Goal: Task Accomplishment & Management: Use online tool/utility

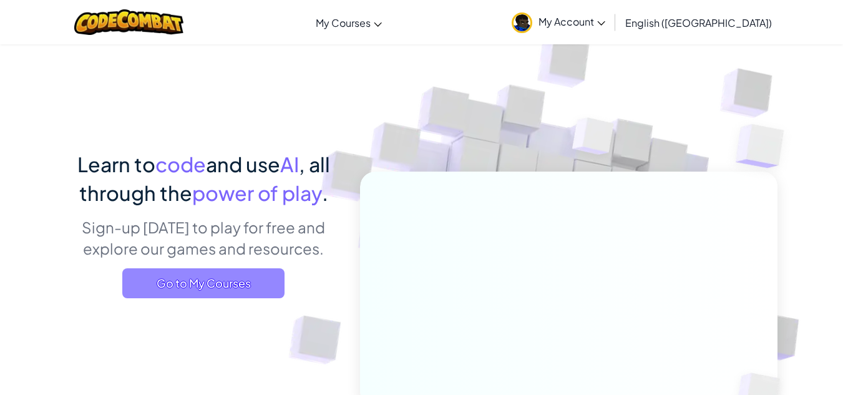
click at [234, 288] on span "Go to My Courses" at bounding box center [203, 283] width 162 height 30
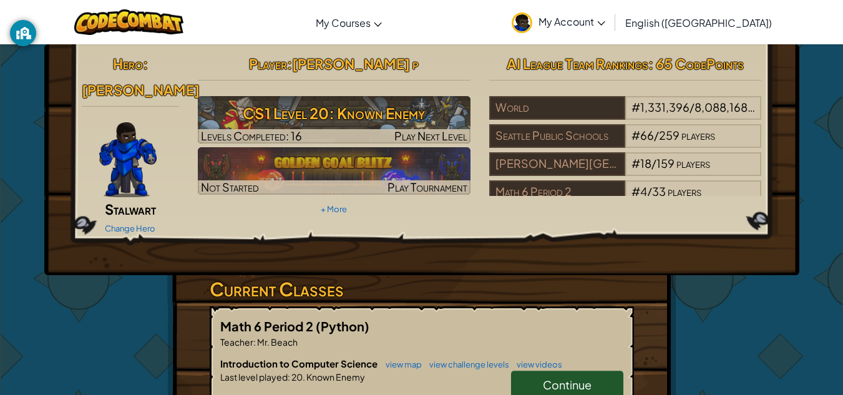
click at [548, 371] on link "Continue" at bounding box center [567, 385] width 112 height 29
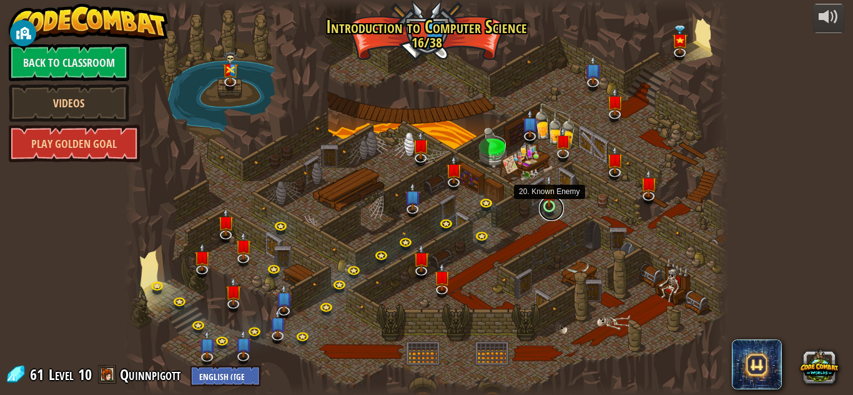
click at [550, 207] on link at bounding box center [551, 208] width 25 height 25
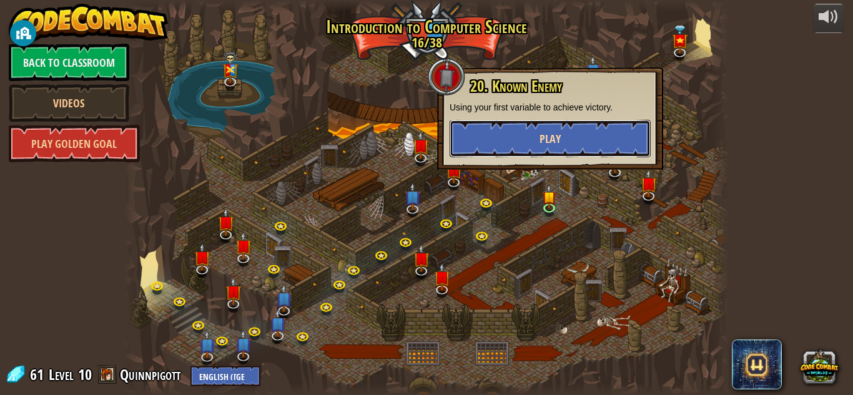
click at [574, 148] on button "Play" at bounding box center [550, 138] width 201 height 37
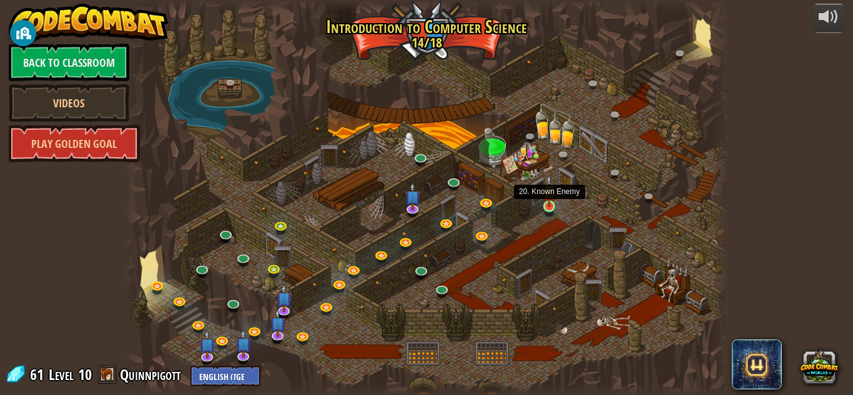
click at [544, 201] on img at bounding box center [549, 191] width 14 height 32
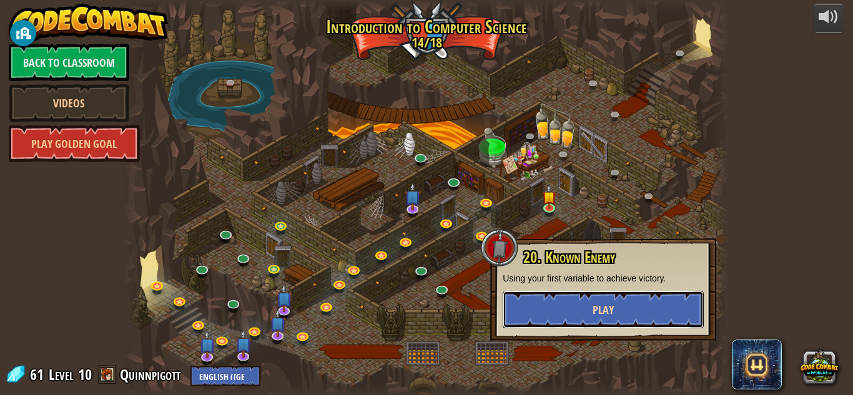
click at [585, 297] on button "Play" at bounding box center [603, 309] width 201 height 37
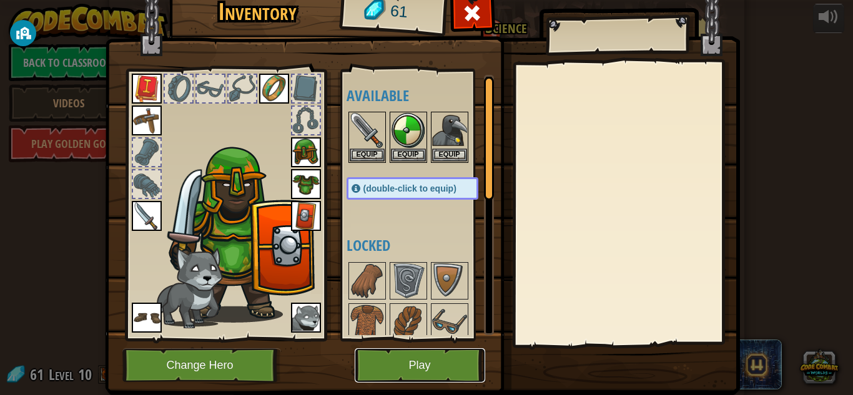
click at [386, 378] on button "Play" at bounding box center [420, 365] width 130 height 34
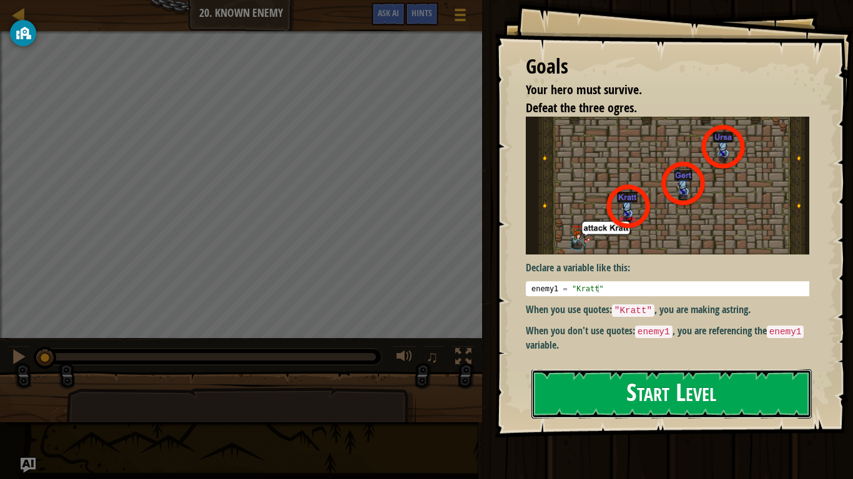
click at [589, 395] on button "Start Level" at bounding box center [671, 394] width 280 height 49
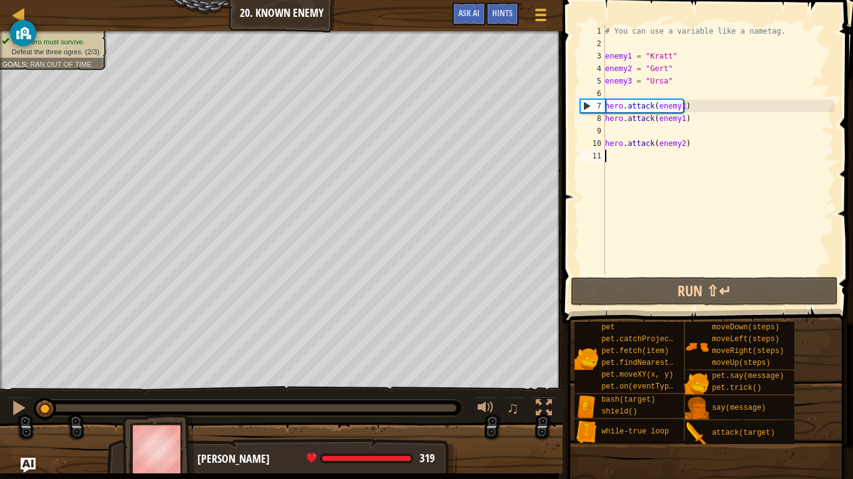
click at [676, 106] on div "# You can use a variable like a nametag. enemy1 = "[PERSON_NAME]" enemy2 = "[PE…" at bounding box center [718, 162] width 232 height 275
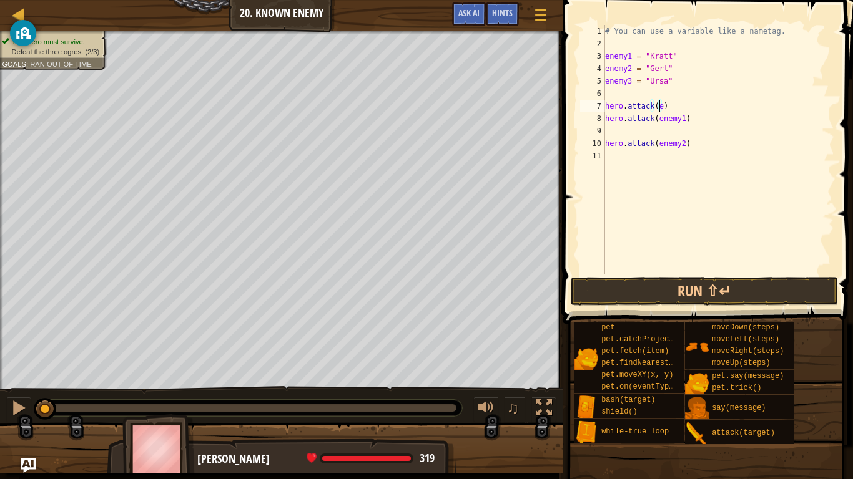
type textarea "hero.attack()"
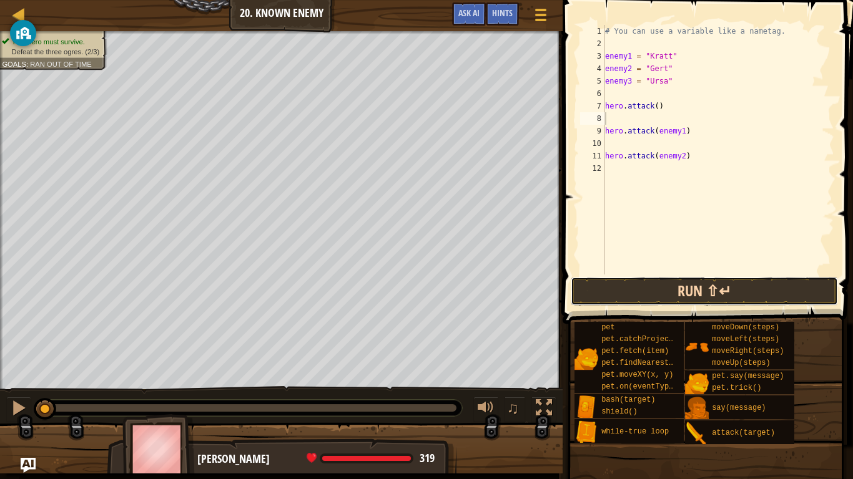
click at [720, 305] on button "Run ⇧↵" at bounding box center [704, 291] width 267 height 29
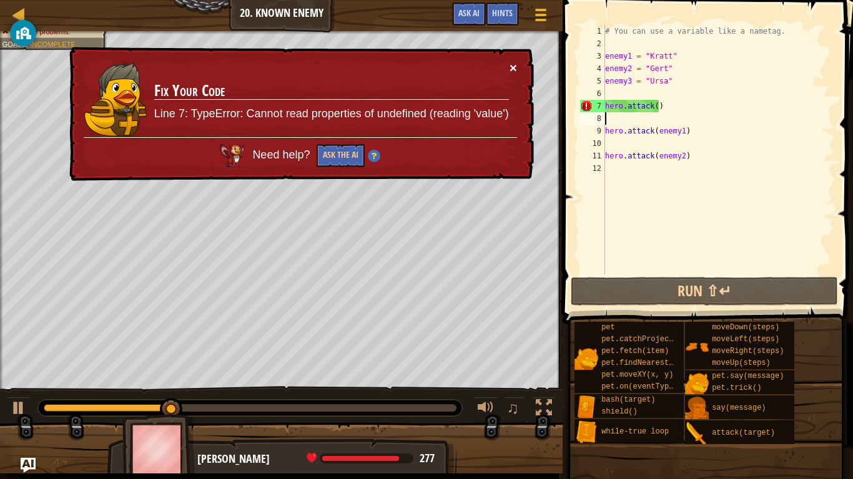
click at [515, 67] on button "×" at bounding box center [512, 67] width 7 height 13
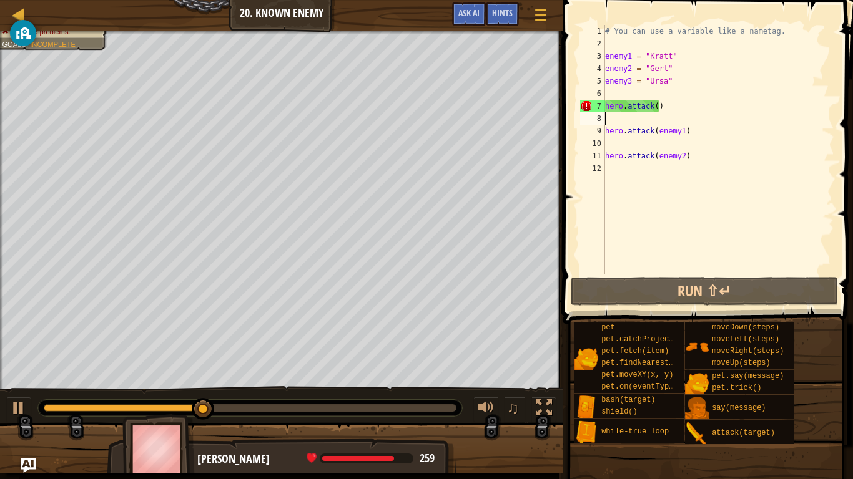
click at [655, 106] on div "# You can use a variable like a nametag. enemy1 = "[PERSON_NAME]" enemy2 = "[PE…" at bounding box center [718, 162] width 232 height 275
type textarea "hero.attack(e)"
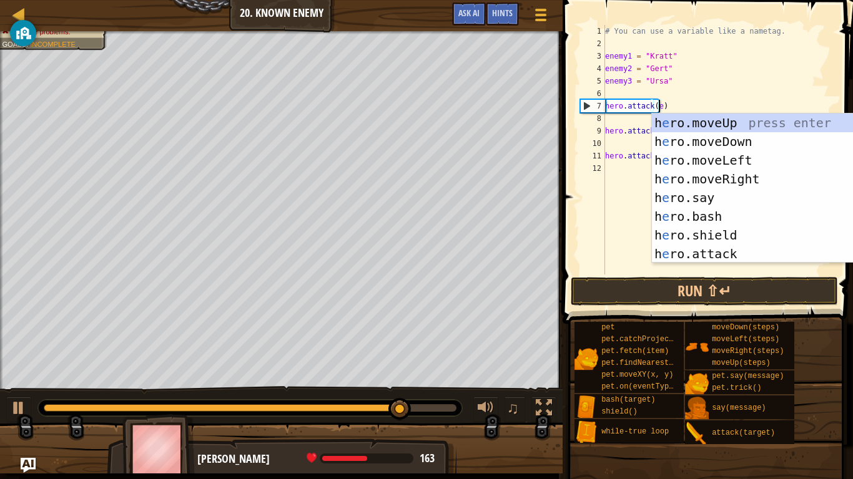
click at [624, 229] on div "# You can use a variable like a nametag. enemy1 = "[PERSON_NAME]" enemy2 = "[PE…" at bounding box center [718, 162] width 232 height 275
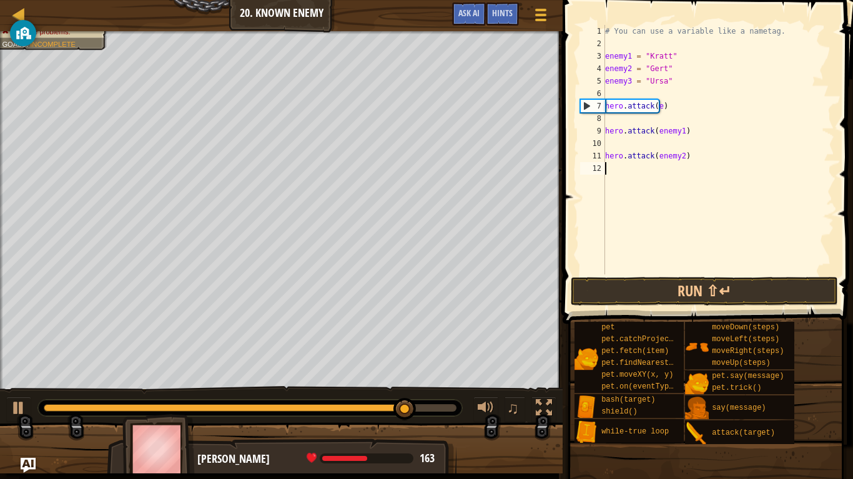
scroll to position [6, 0]
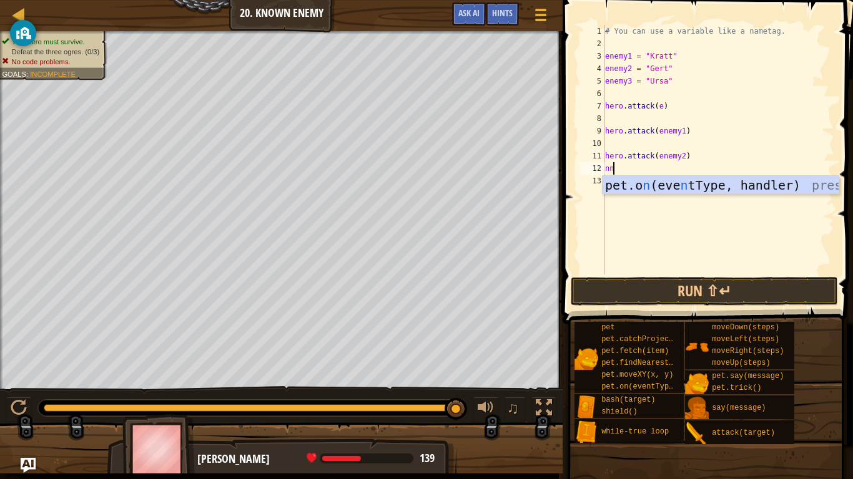
type textarea "n"
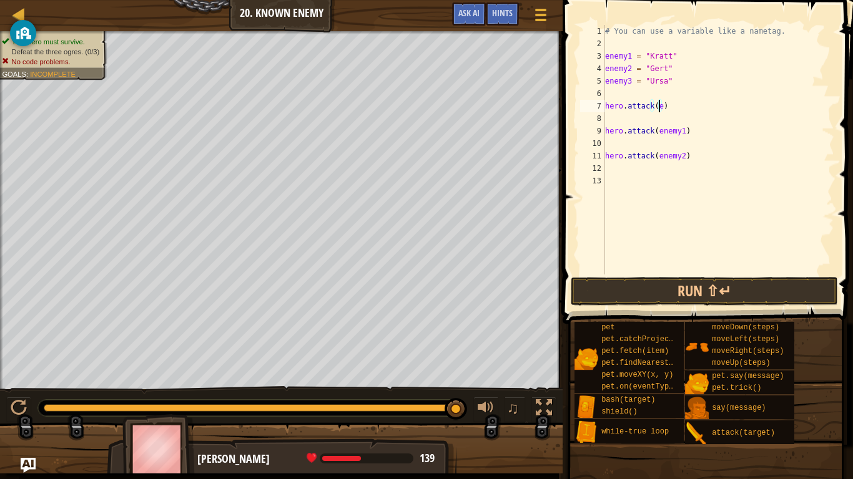
click at [659, 106] on div "# You can use a variable like a nametag. enemy1 = "[PERSON_NAME]" enemy2 = "[PE…" at bounding box center [718, 162] width 232 height 275
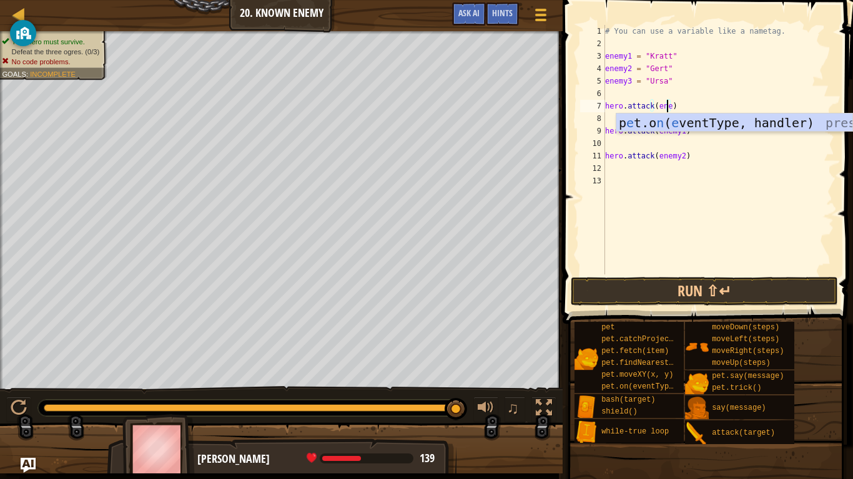
scroll to position [6, 5]
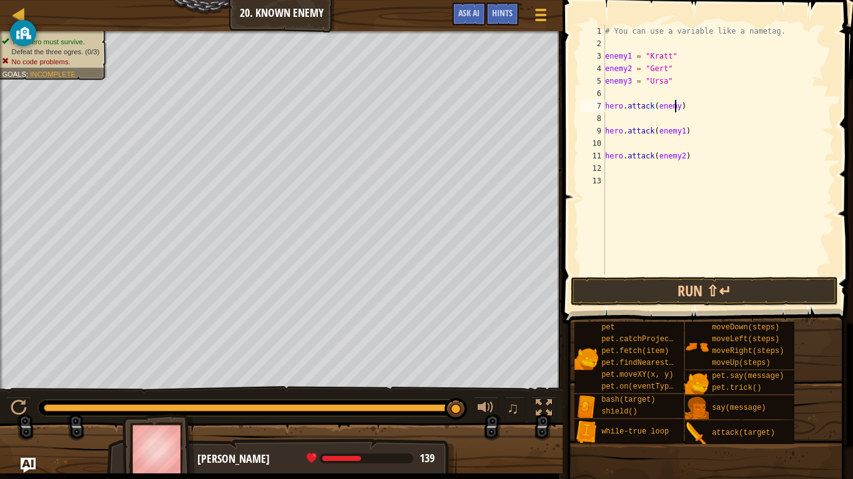
type textarea "hero.attack(enemy3)"
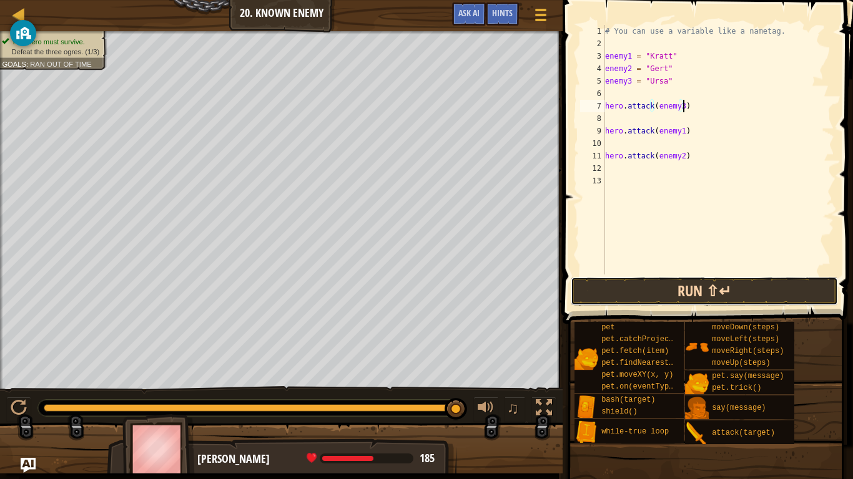
click at [754, 285] on button "Run ⇧↵" at bounding box center [704, 291] width 267 height 29
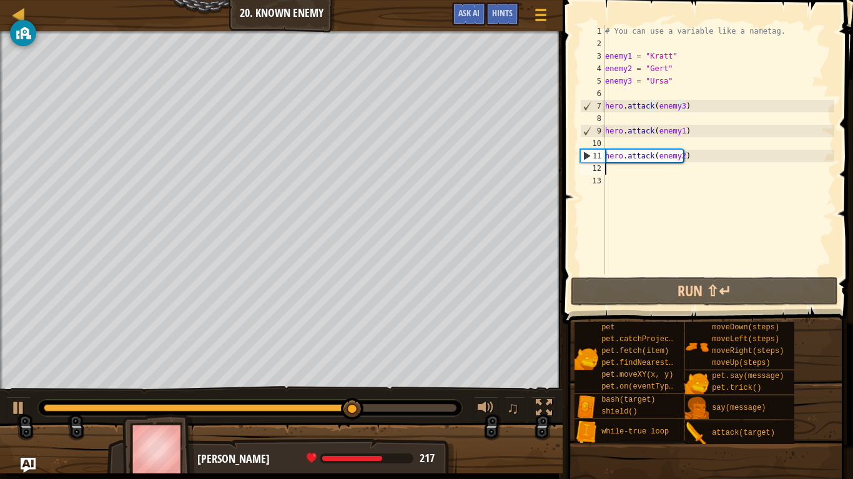
click at [626, 174] on div "# You can use a variable like a nametag. enemy1 = "[PERSON_NAME]" enemy2 = "[PE…" at bounding box center [718, 162] width 232 height 275
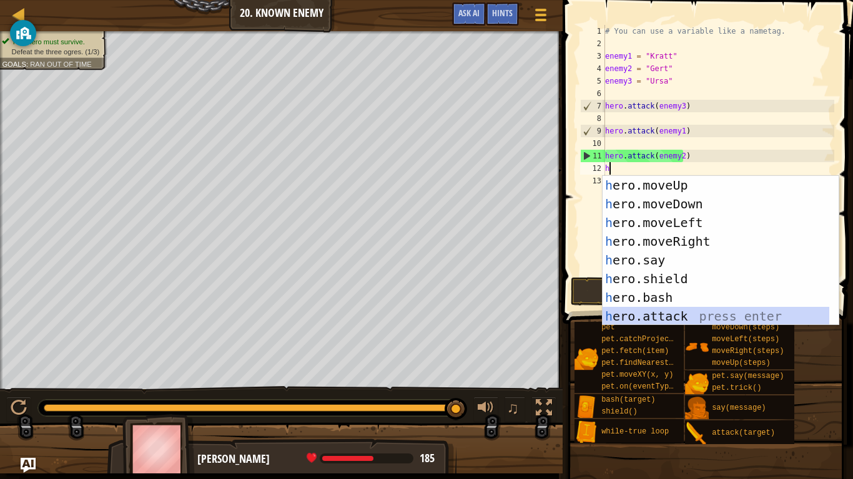
click at [705, 312] on div "h ero.moveUp press enter h ero.moveDown press enter h ero.moveLeft press enter …" at bounding box center [720, 269] width 236 height 187
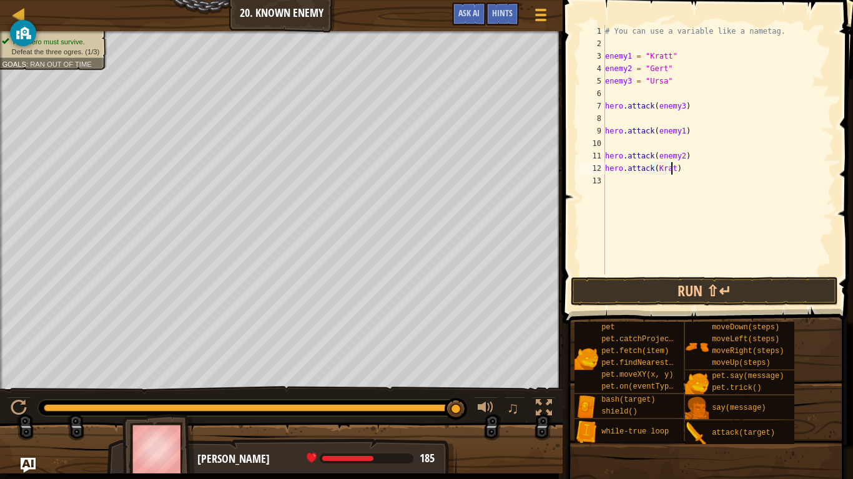
scroll to position [6, 5]
type textarea "hero.attack([GEOGRAPHIC_DATA])"
click at [637, 194] on div "# You can use a variable like a nametag. enemy1 = "[PERSON_NAME]" enemy2 = "[PE…" at bounding box center [718, 162] width 232 height 275
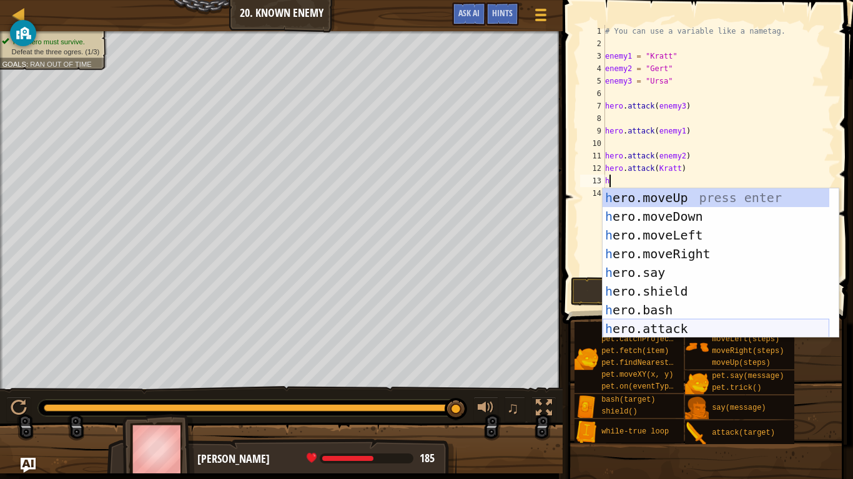
click at [718, 330] on div "h ero.moveUp press enter h ero.moveDown press enter h ero.moveLeft press enter …" at bounding box center [715, 282] width 227 height 187
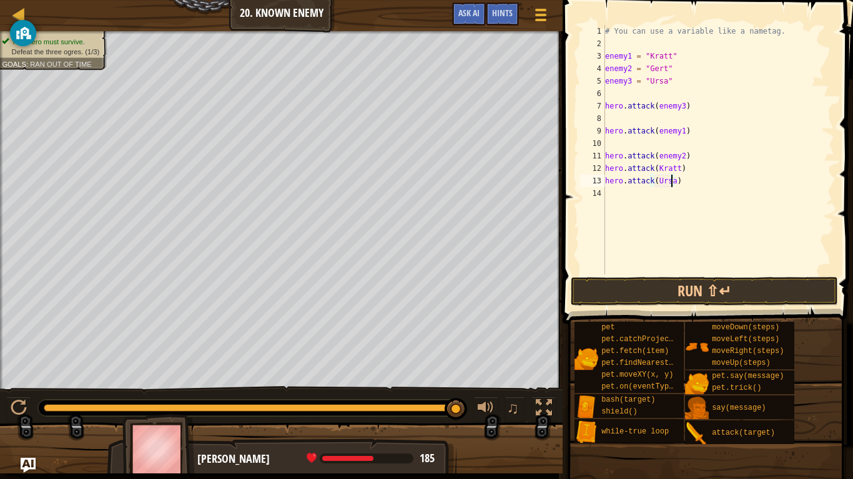
scroll to position [6, 5]
click at [715, 293] on button "Run ⇧↵" at bounding box center [704, 291] width 267 height 29
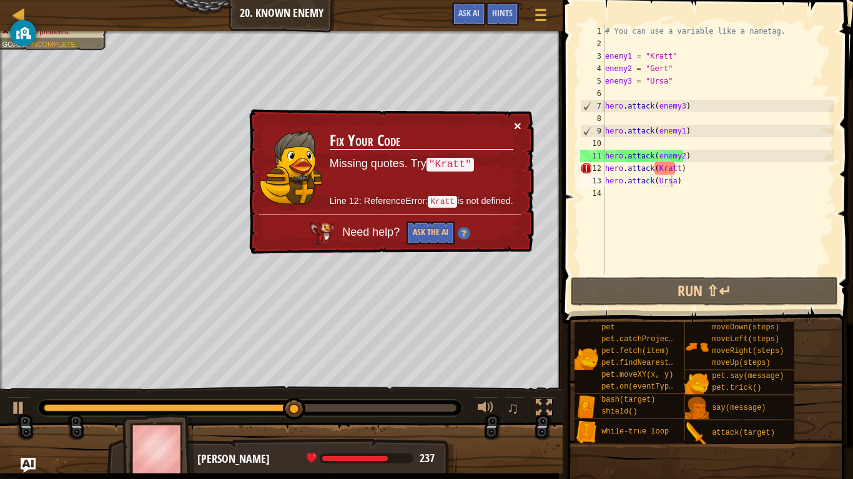
click at [520, 124] on button "×" at bounding box center [517, 125] width 7 height 13
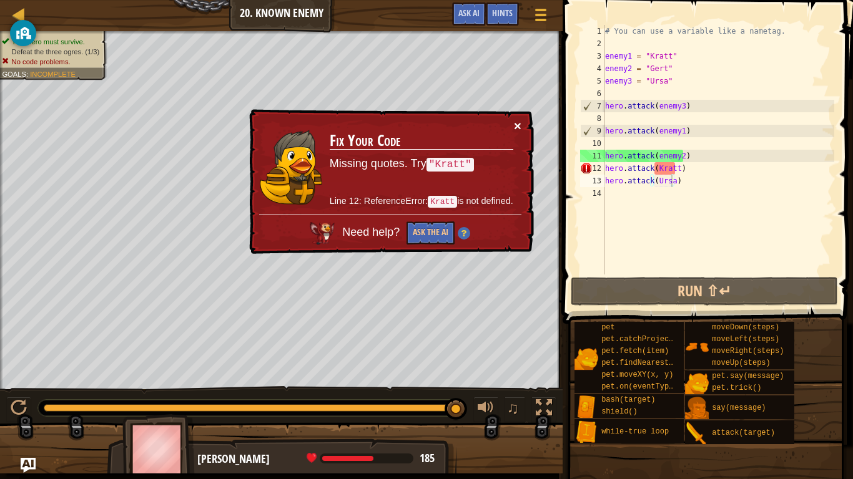
click at [519, 128] on button "×" at bounding box center [517, 125] width 7 height 13
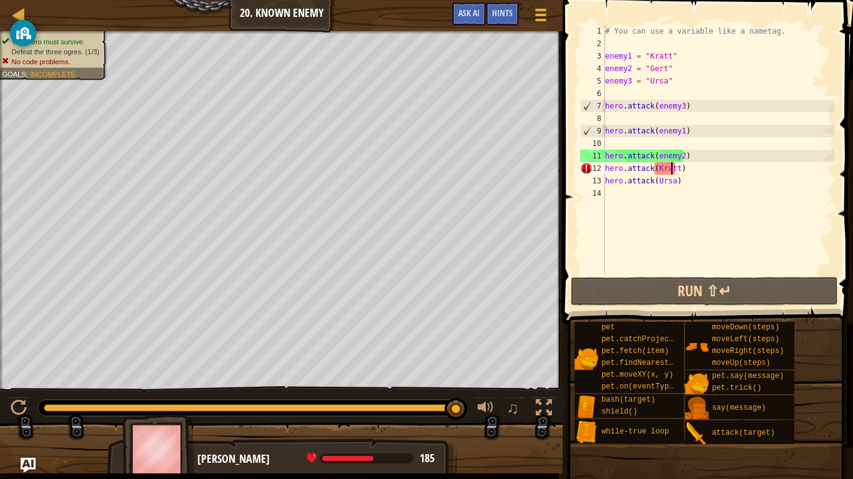
click at [671, 171] on div "# You can use a variable like a nametag. enemy1 = "[PERSON_NAME]" enemy2 = "[PE…" at bounding box center [718, 162] width 232 height 275
click at [673, 171] on div "# You can use a variable like a nametag. enemy1 = "[PERSON_NAME]" enemy2 = "[PE…" at bounding box center [718, 162] width 232 height 275
click at [474, 13] on span "Ask AI" at bounding box center [468, 13] width 21 height 12
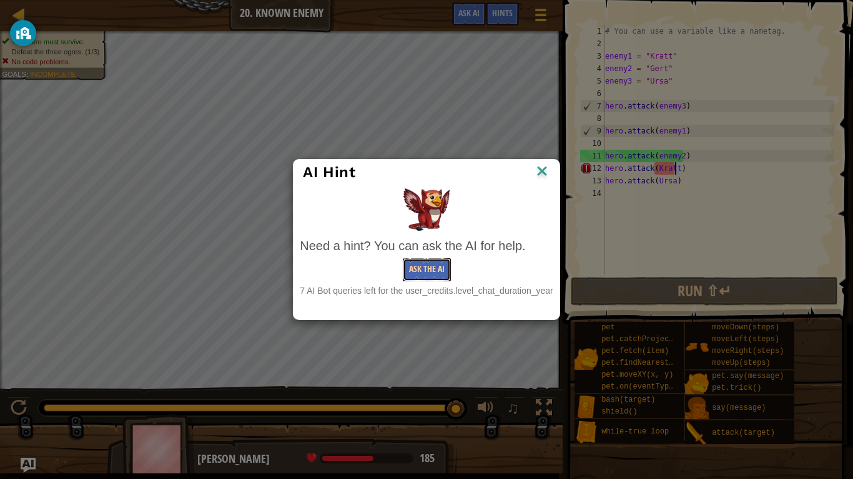
click at [442, 275] on button "Ask the AI" at bounding box center [427, 269] width 48 height 23
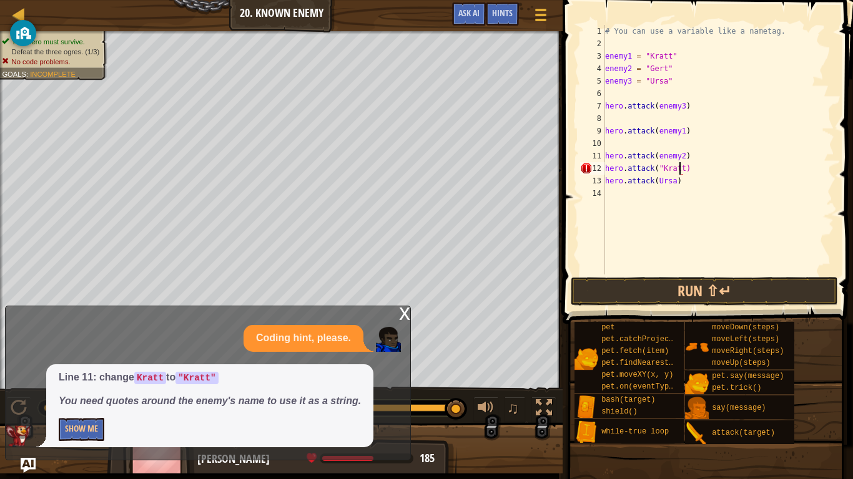
scroll to position [6, 6]
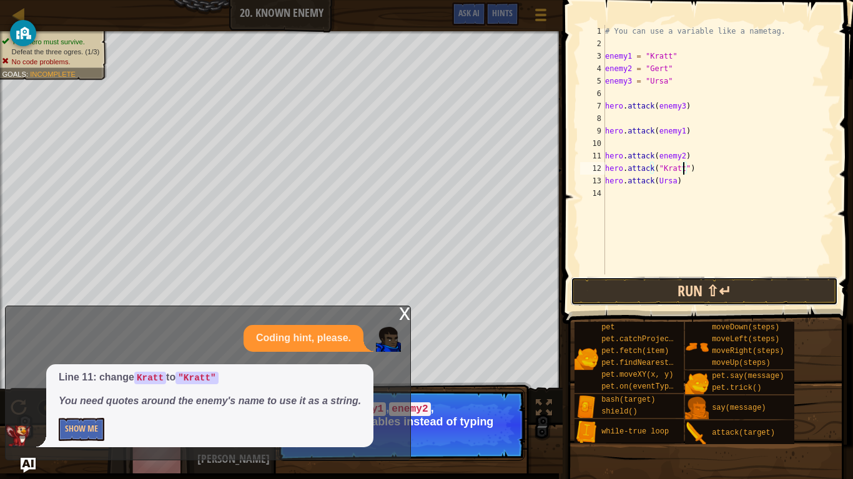
click at [701, 289] on button "Run ⇧↵" at bounding box center [704, 291] width 267 height 29
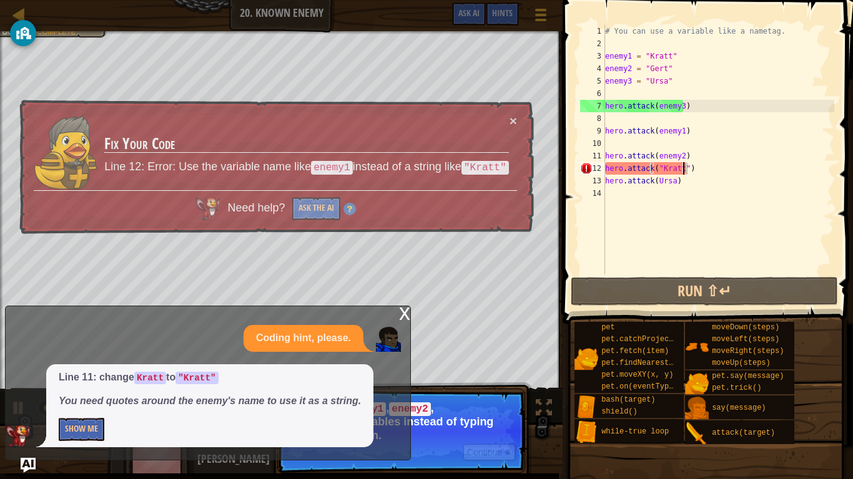
click at [405, 313] on div "x" at bounding box center [404, 313] width 11 height 12
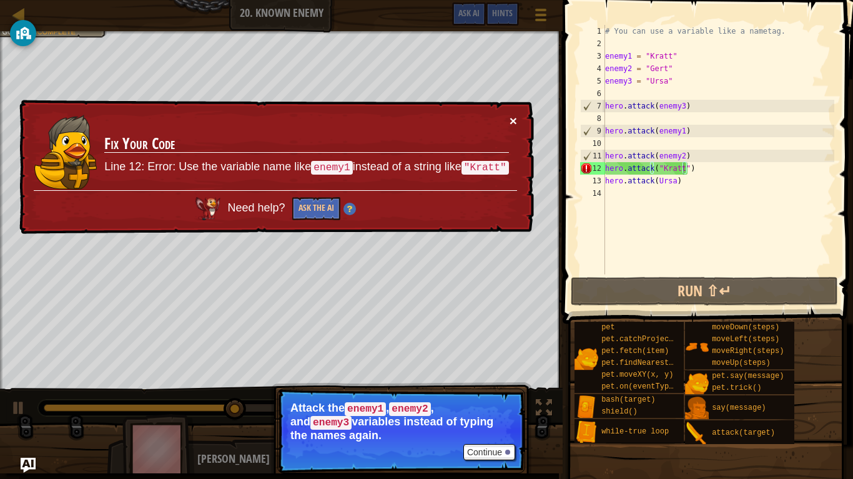
click at [513, 120] on button "×" at bounding box center [512, 120] width 7 height 13
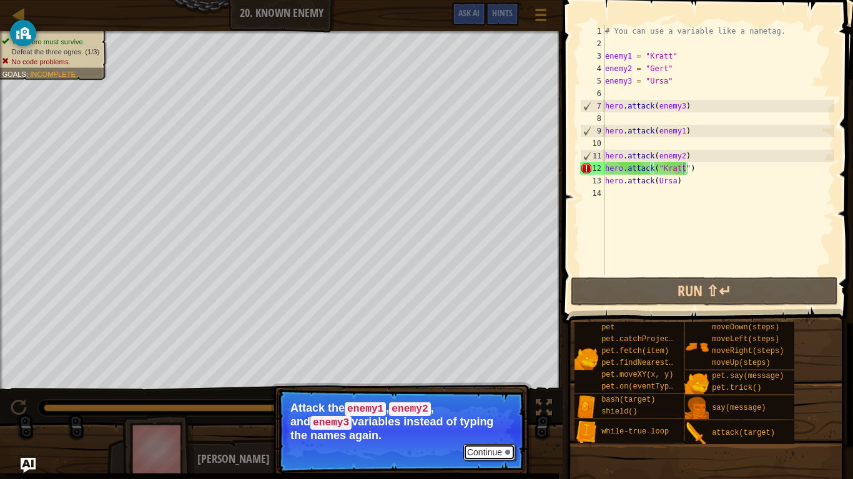
click at [480, 395] on button "Continue" at bounding box center [489, 453] width 52 height 16
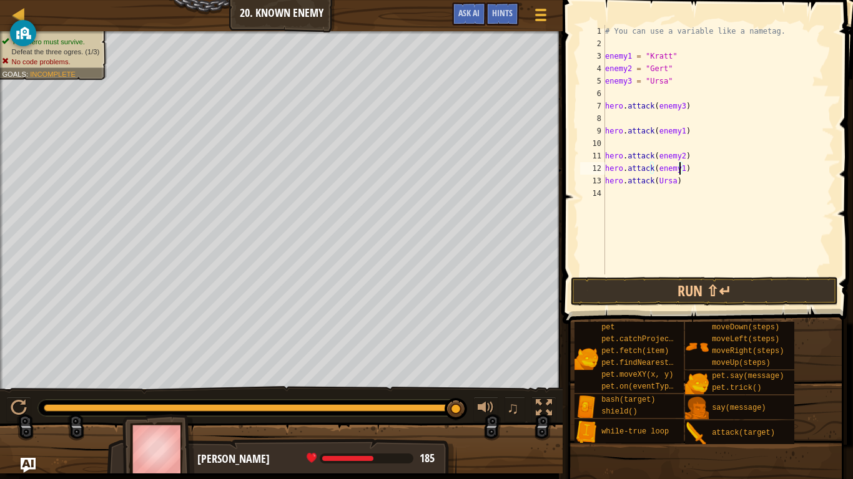
scroll to position [6, 6]
click at [671, 182] on div "# You can use a variable like a nametag. enemy1 = "[PERSON_NAME]" enemy2 = "[PE…" at bounding box center [718, 162] width 232 height 275
type textarea "hero.attack(enemy3)"
click at [717, 288] on button "Run ⇧↵" at bounding box center [704, 291] width 267 height 29
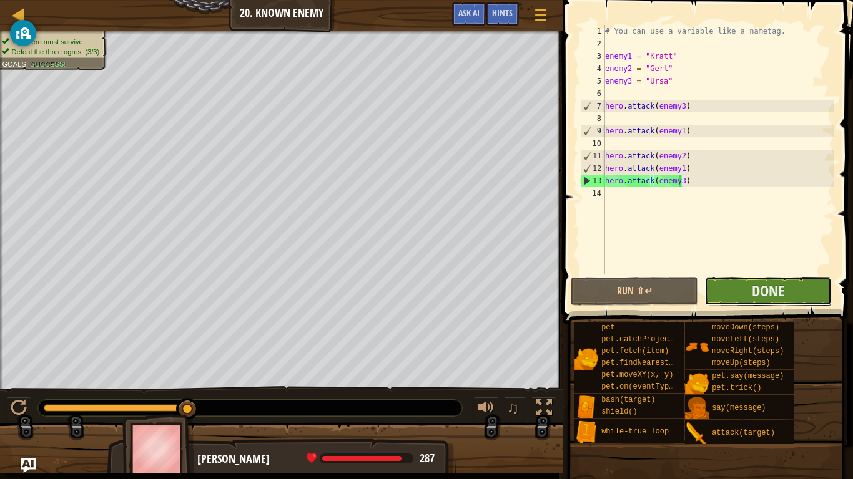
click at [805, 292] on button "Done" at bounding box center [767, 291] width 127 height 29
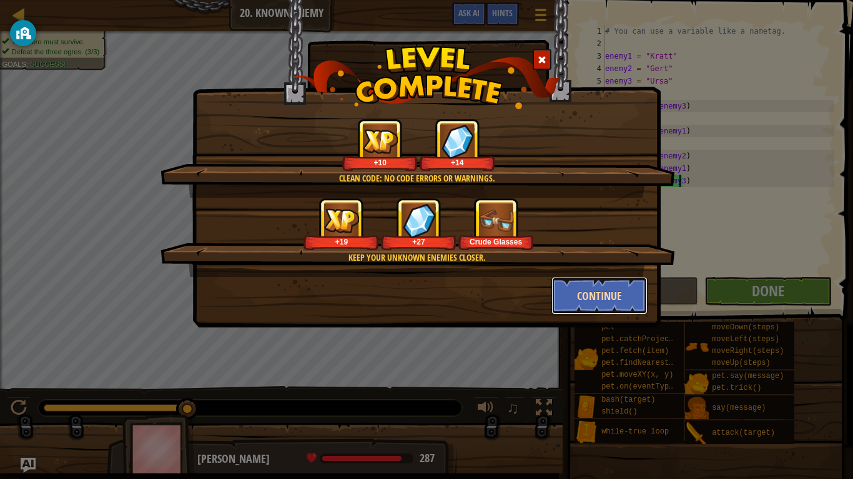
click at [579, 296] on button "Continue" at bounding box center [599, 295] width 97 height 37
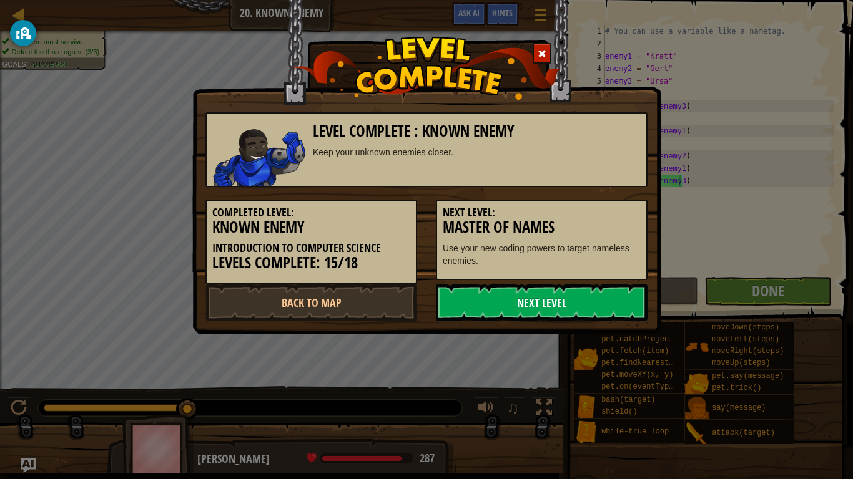
click at [580, 303] on link "Next Level" at bounding box center [542, 302] width 212 height 37
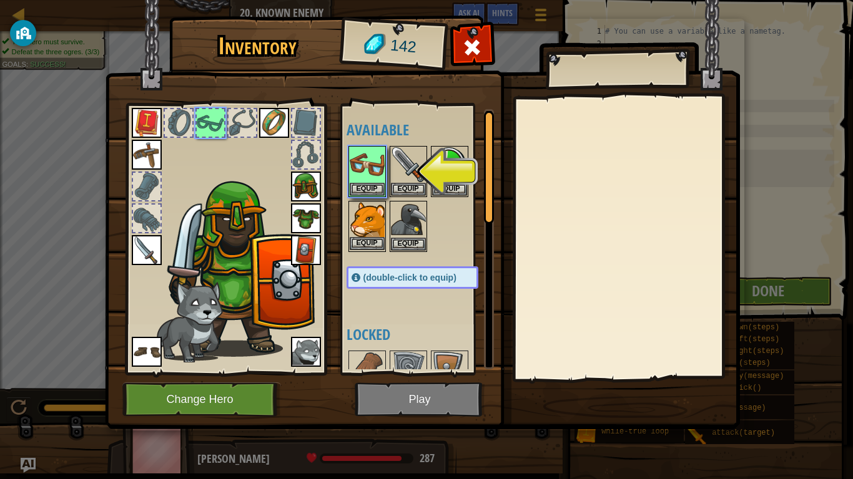
click at [363, 237] on img at bounding box center [367, 219] width 35 height 35
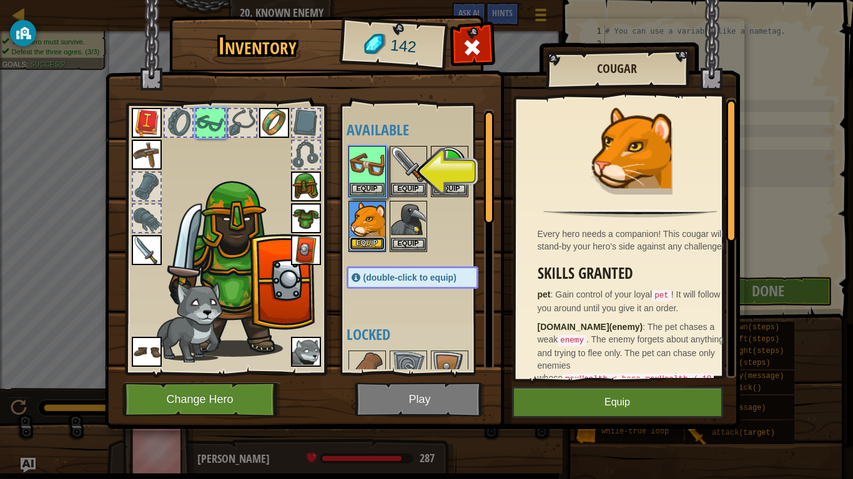
click at [363, 239] on button "Equip" at bounding box center [367, 243] width 35 height 13
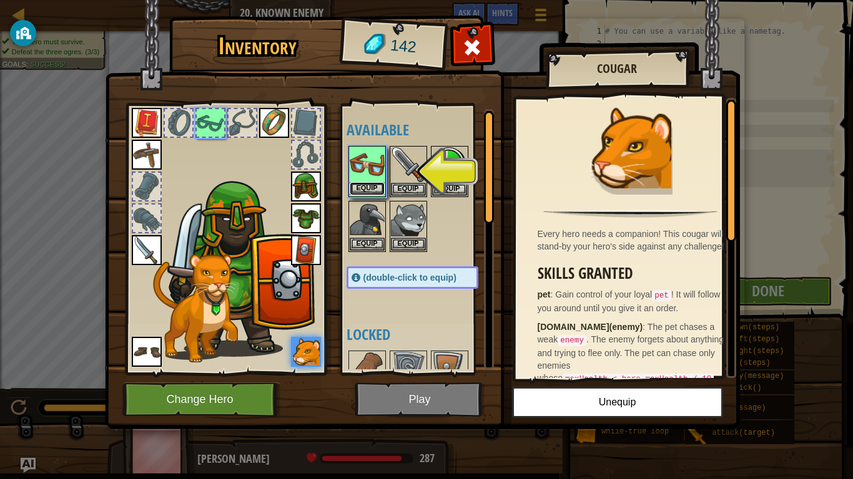
click at [366, 192] on button "Equip" at bounding box center [367, 188] width 35 height 13
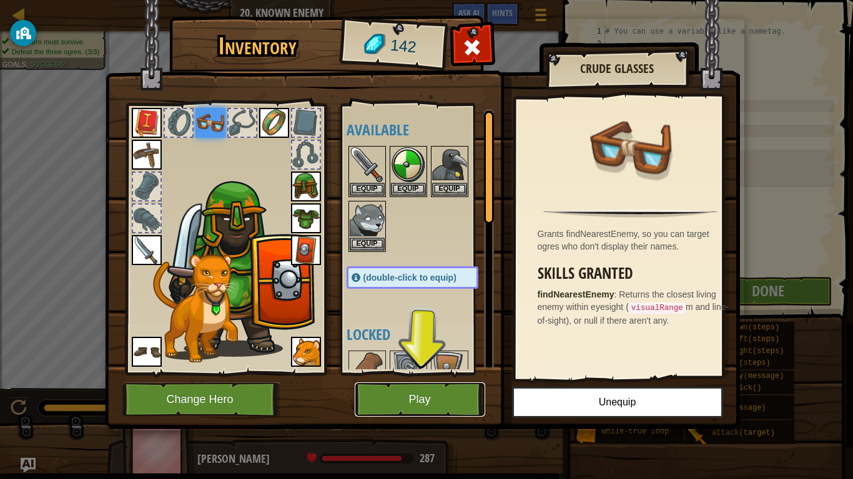
click at [457, 395] on button "Play" at bounding box center [420, 400] width 130 height 34
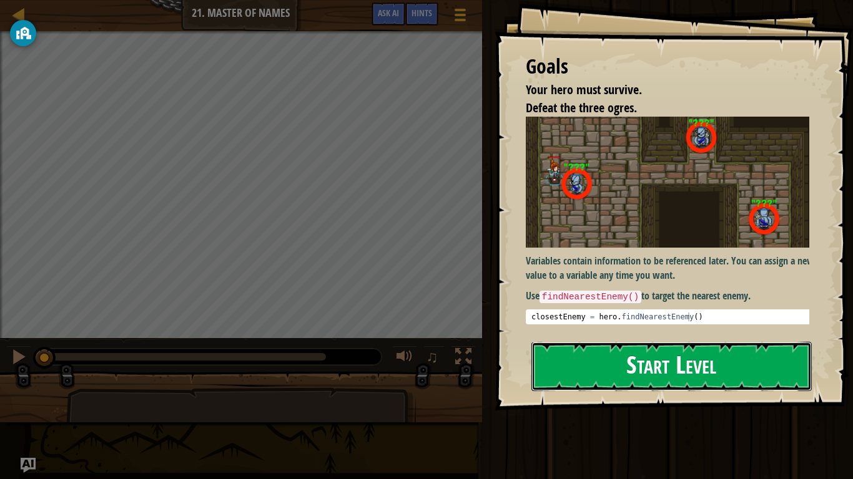
click at [632, 353] on button "Start Level" at bounding box center [671, 366] width 280 height 49
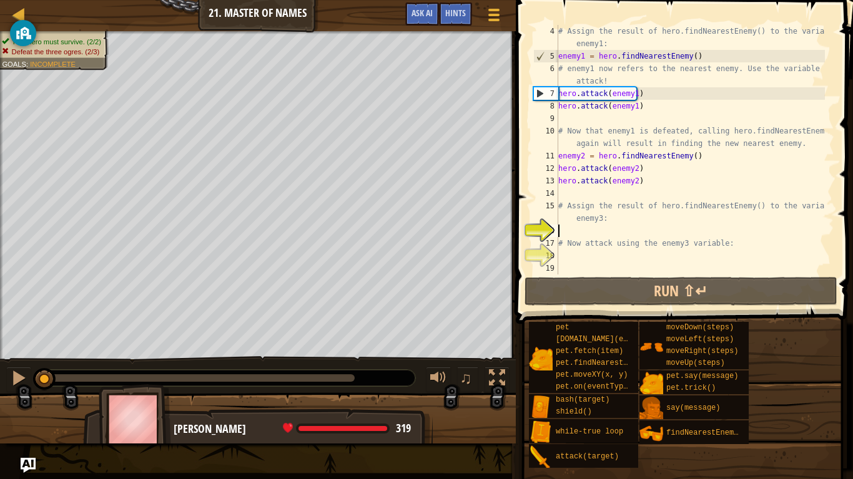
scroll to position [37, 0]
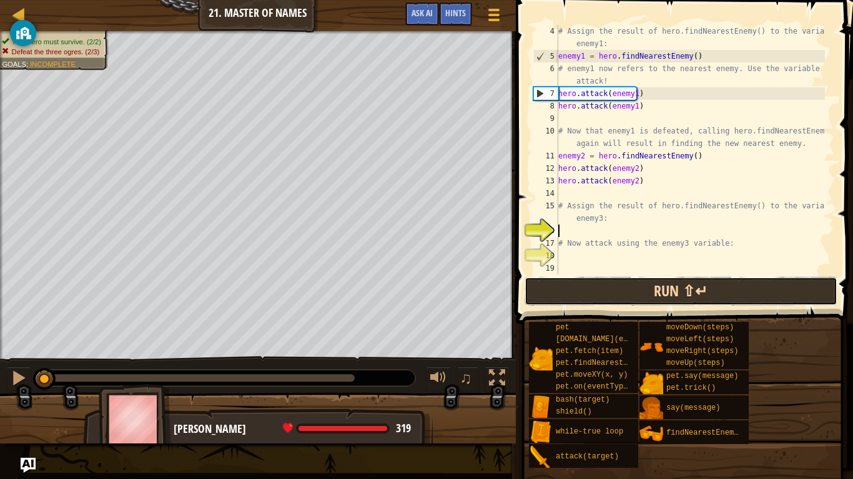
click at [584, 292] on button "Run ⇧↵" at bounding box center [680, 291] width 313 height 29
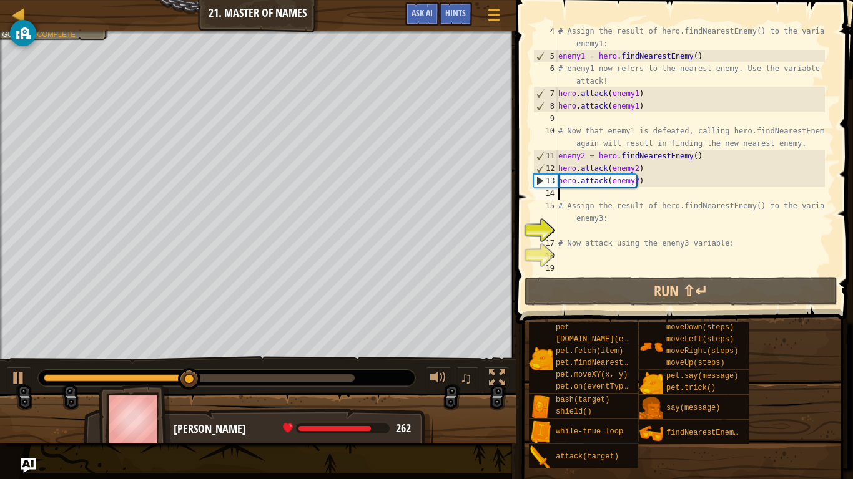
click at [591, 193] on div "# Assign the result of hero.findNearestEnemy() to the variable enemy1: enemy1 =…" at bounding box center [690, 168] width 269 height 287
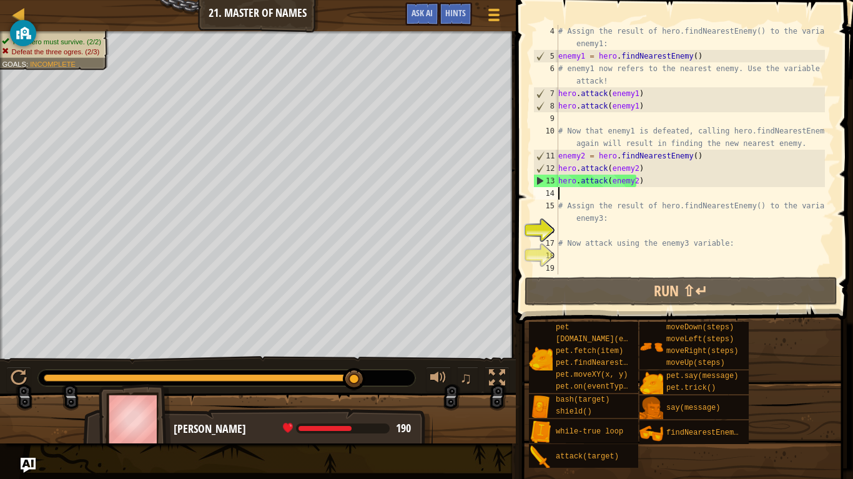
type textarea "h"
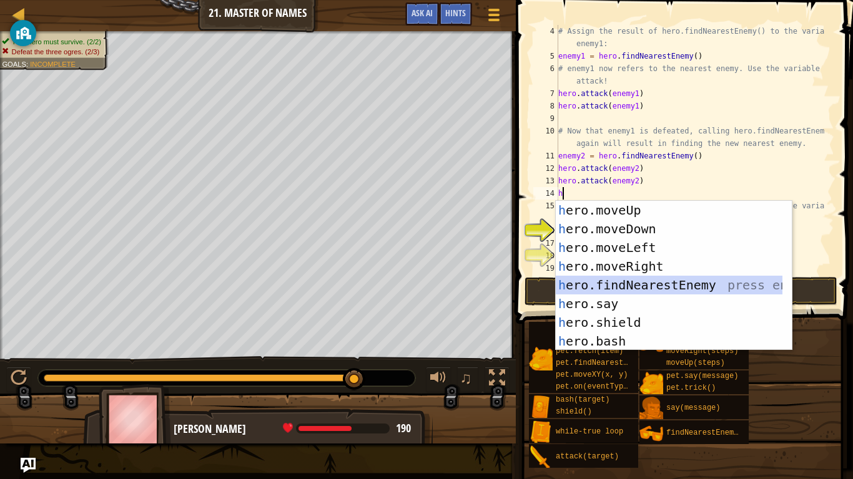
click at [653, 281] on div "h ero.moveUp press enter h ero.moveDown press enter h ero.moveLeft press enter …" at bounding box center [669, 294] width 227 height 187
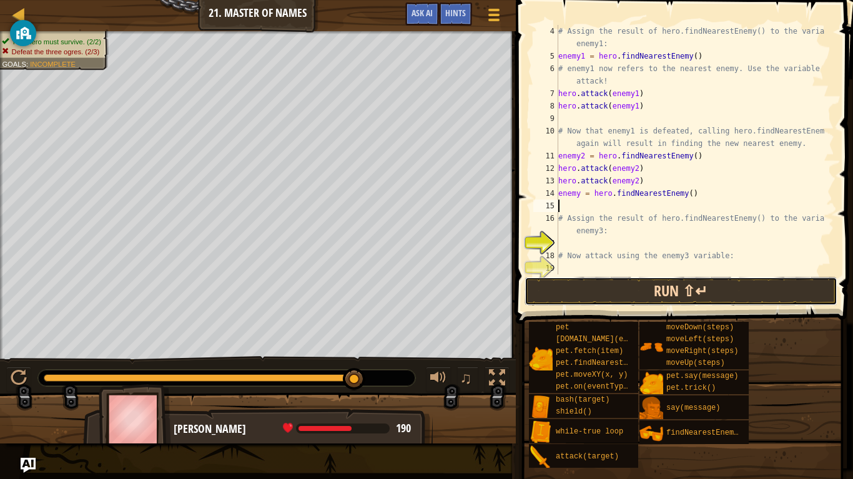
click at [670, 290] on button "Run ⇧↵" at bounding box center [680, 291] width 313 height 29
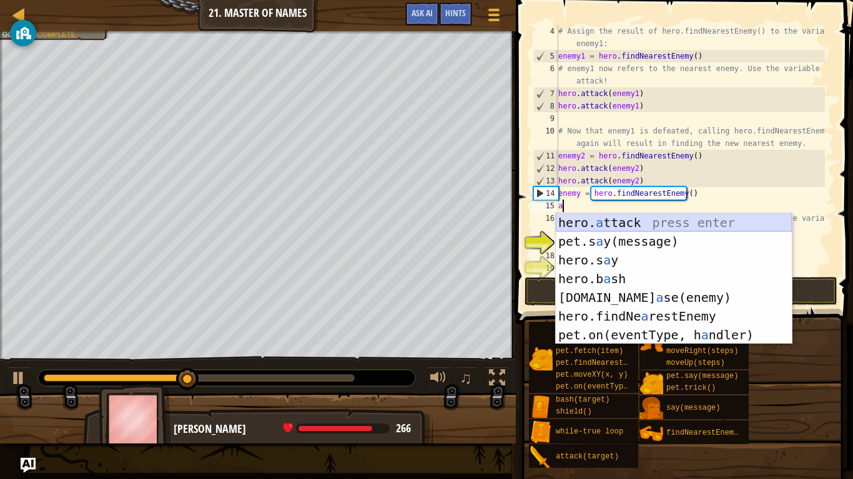
click at [626, 225] on div "hero. a ttack press enter pet.s a y(message) press enter hero.s a y press enter…" at bounding box center [674, 298] width 236 height 169
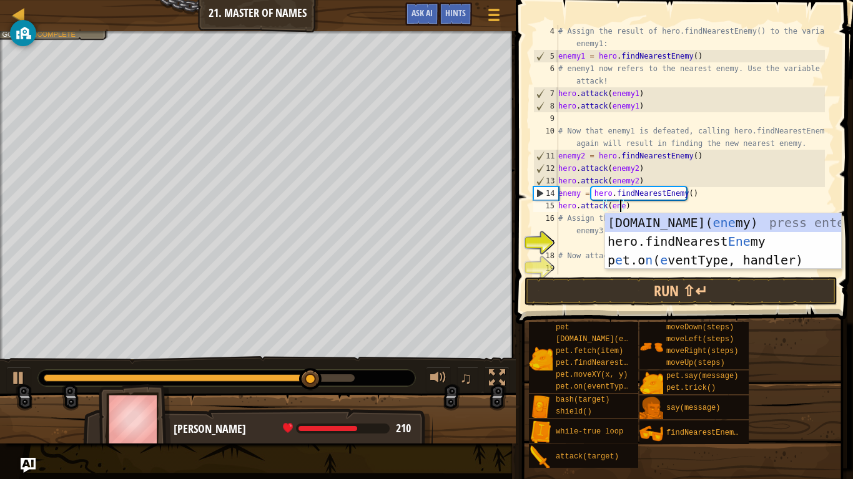
scroll to position [6, 5]
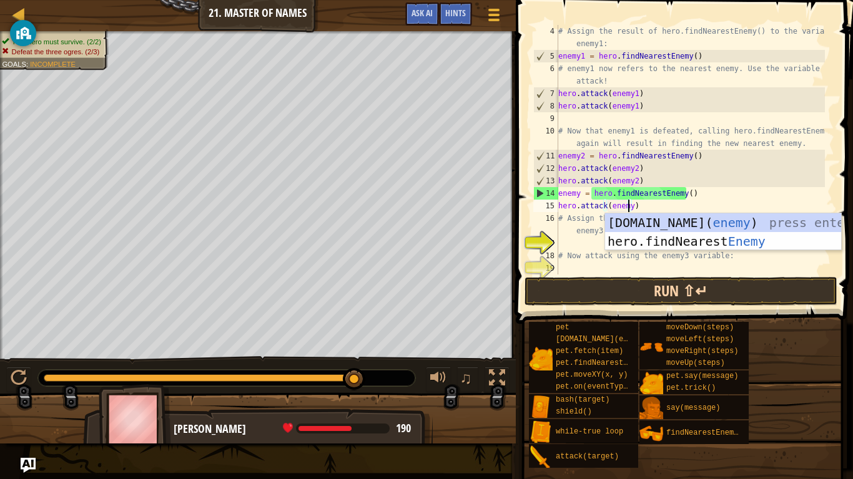
type textarea "hero.attack(enemy)"
click at [702, 289] on button "Run ⇧↵" at bounding box center [680, 291] width 313 height 29
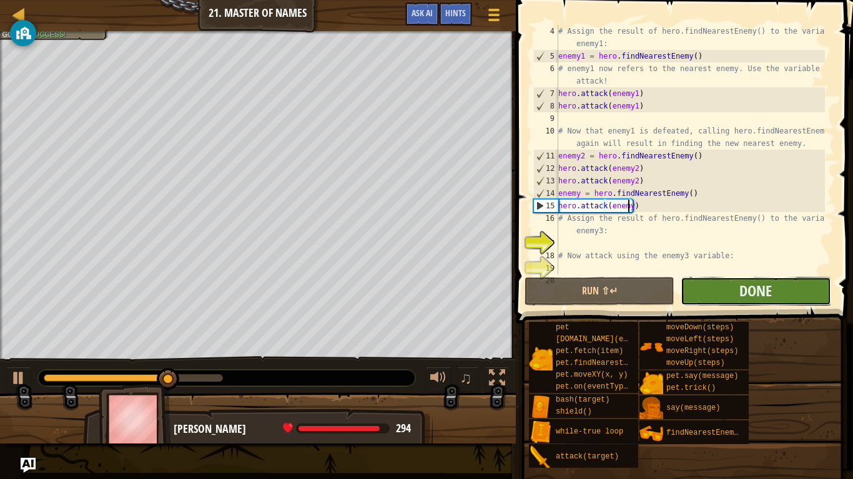
click at [712, 292] on button "Done" at bounding box center [756, 291] width 150 height 29
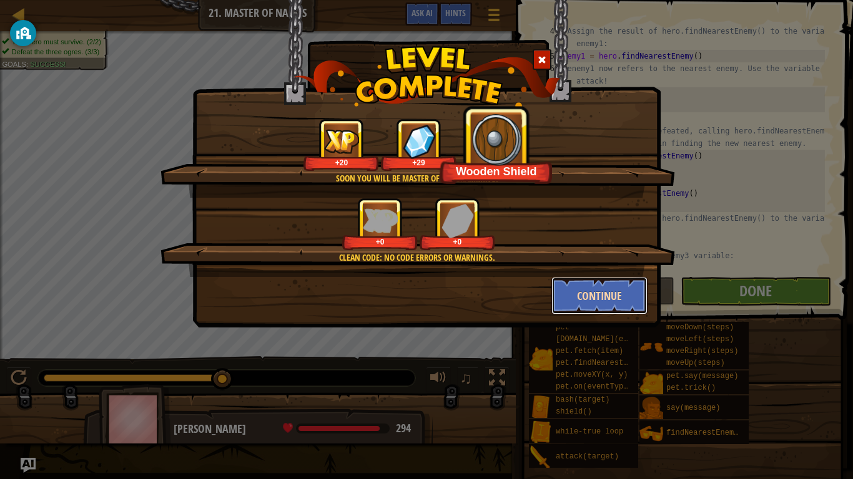
click at [591, 292] on button "Continue" at bounding box center [599, 295] width 97 height 37
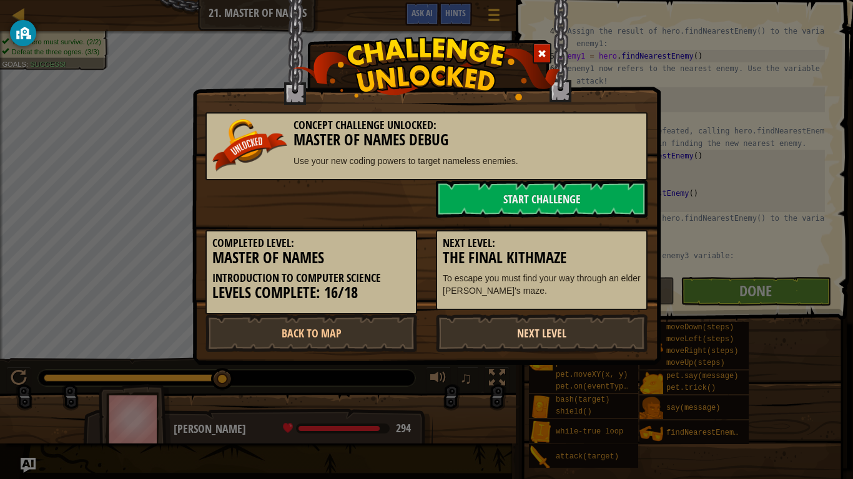
click at [584, 327] on link "Next Level" at bounding box center [542, 333] width 212 height 37
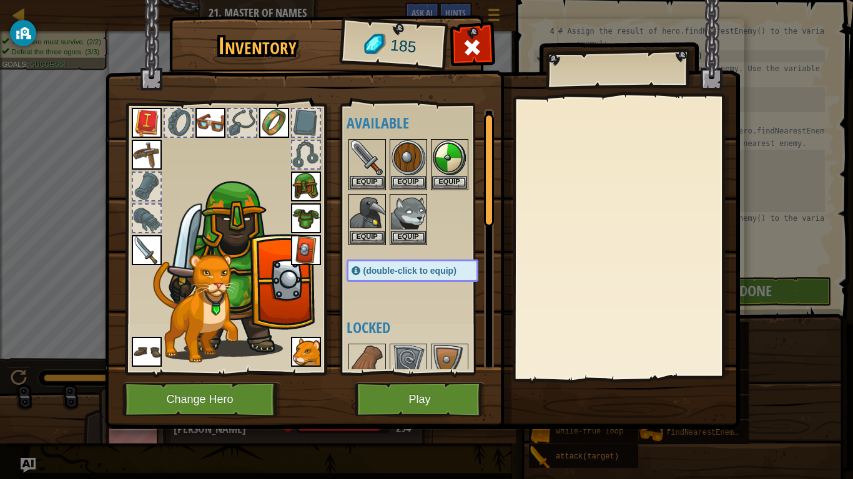
scroll to position [6, 0]
click at [417, 185] on button "Equip" at bounding box center [408, 182] width 35 height 13
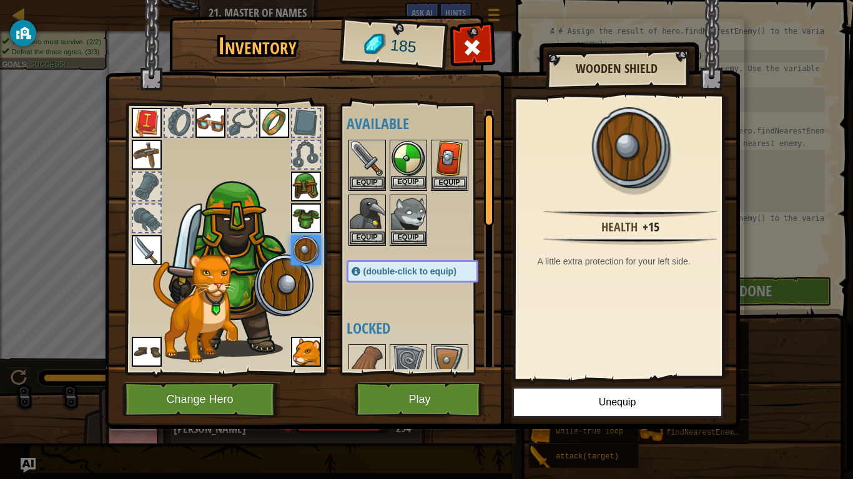
click at [403, 154] on img at bounding box center [408, 158] width 35 height 35
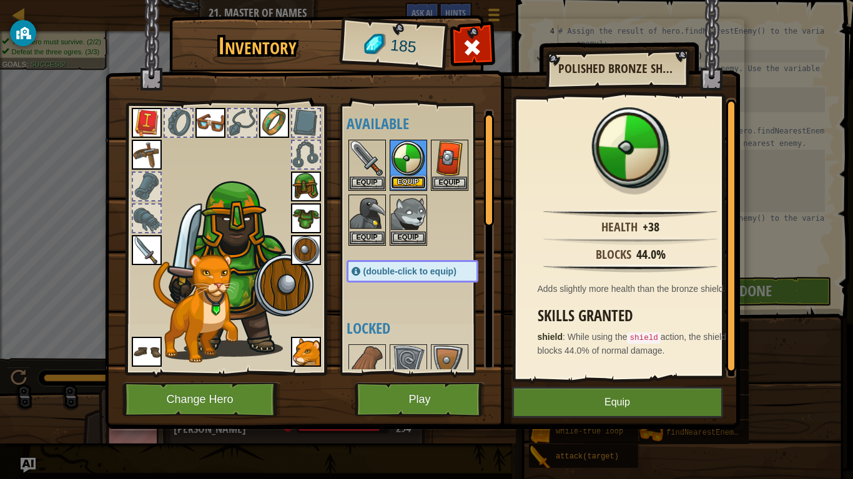
click at [411, 184] on button "Equip" at bounding box center [408, 182] width 35 height 13
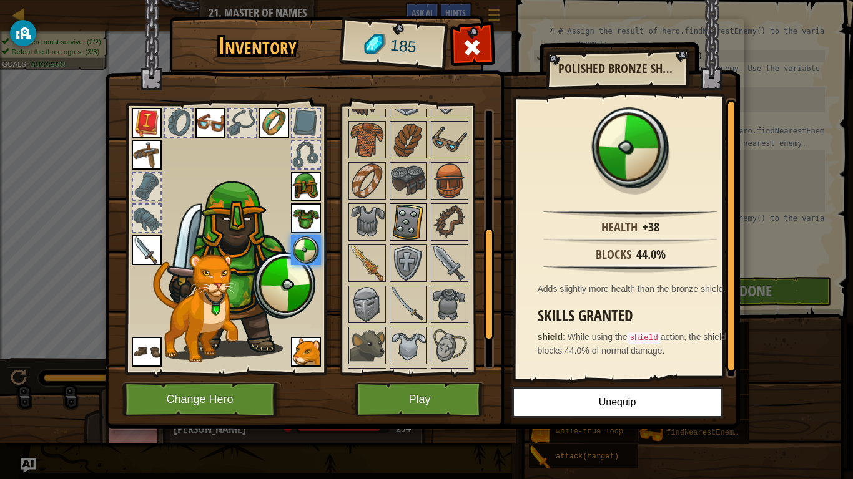
scroll to position [272, 0]
click at [409, 222] on img at bounding box center [408, 221] width 35 height 35
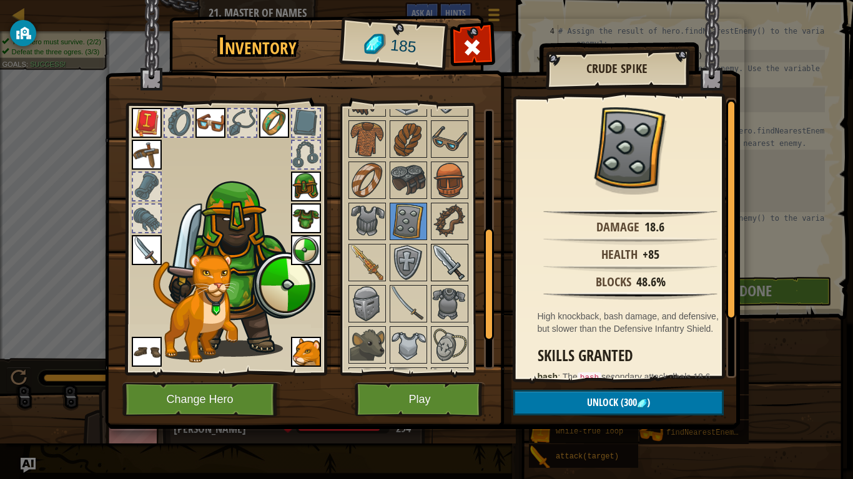
click at [453, 256] on img at bounding box center [449, 262] width 35 height 35
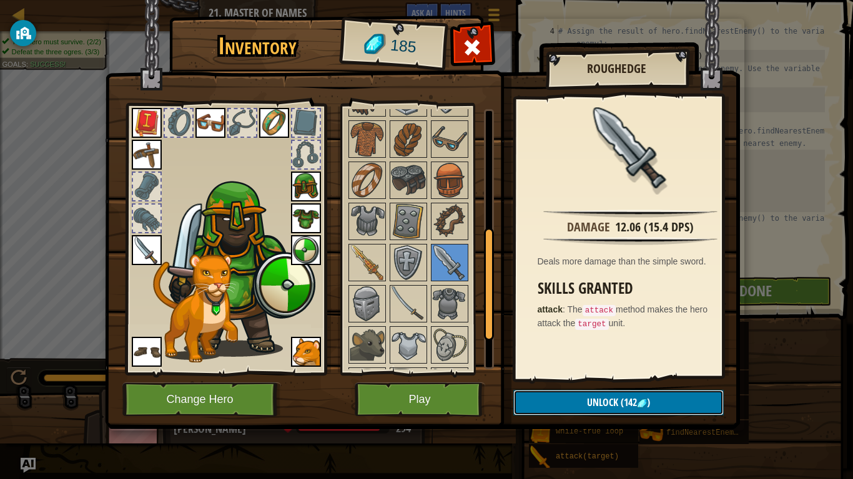
click at [620, 394] on button "Unlock (142 )" at bounding box center [618, 403] width 210 height 26
click at [624, 395] on button "Confirm" at bounding box center [618, 403] width 210 height 26
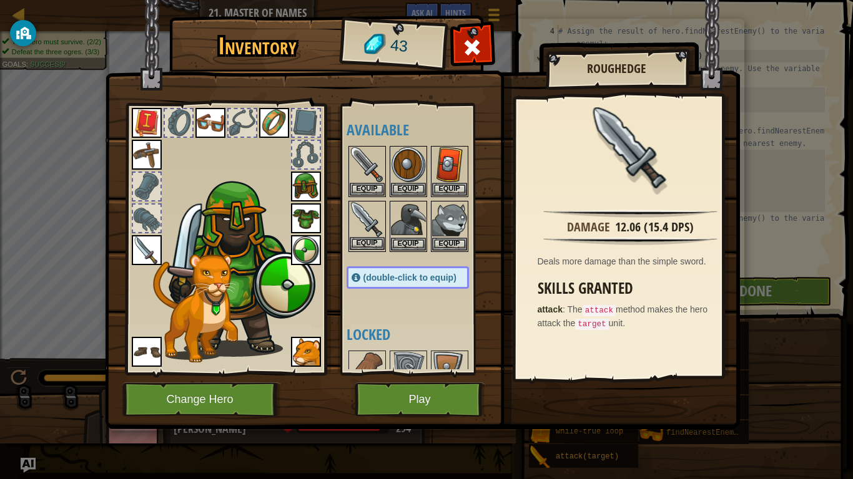
click at [373, 237] on img at bounding box center [367, 219] width 35 height 35
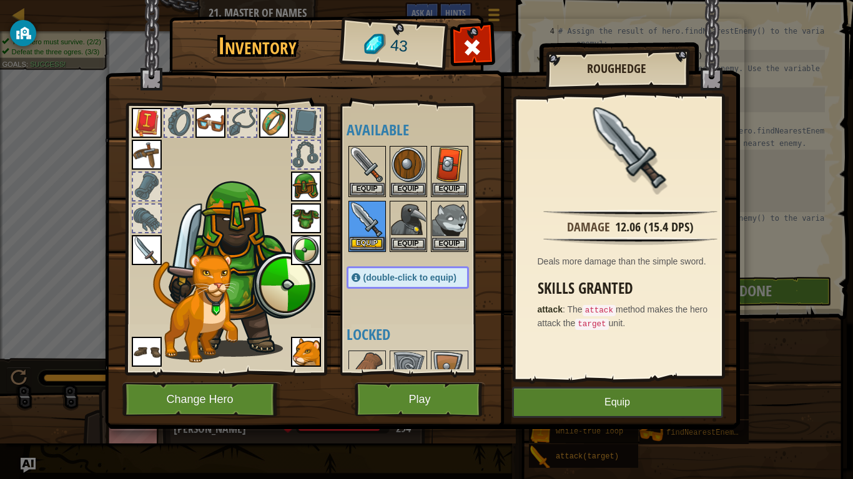
click at [373, 237] on img at bounding box center [367, 219] width 35 height 35
click at [370, 242] on button "Equip" at bounding box center [367, 243] width 35 height 13
